Goal: Task Accomplishment & Management: Use online tool/utility

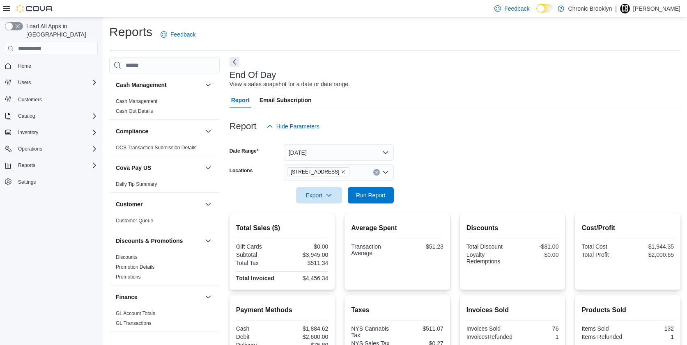
click at [365, 210] on div at bounding box center [455, 209] width 451 height 10
click at [369, 199] on span "Run Report" at bounding box center [371, 195] width 36 height 16
click at [669, 11] on p "[PERSON_NAME]" at bounding box center [656, 9] width 47 height 10
click at [631, 78] on span "Sign Out" at bounding box center [628, 80] width 22 height 8
